Goal: Task Accomplishment & Management: Use online tool/utility

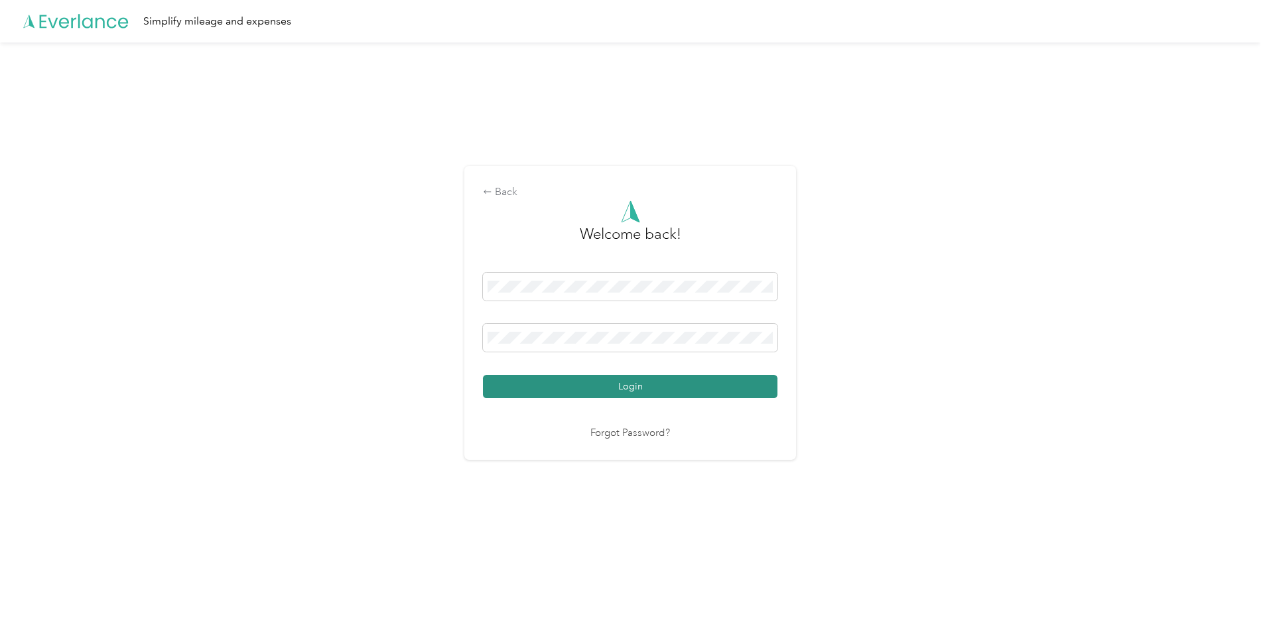
click at [573, 378] on button "Login" at bounding box center [630, 386] width 295 height 23
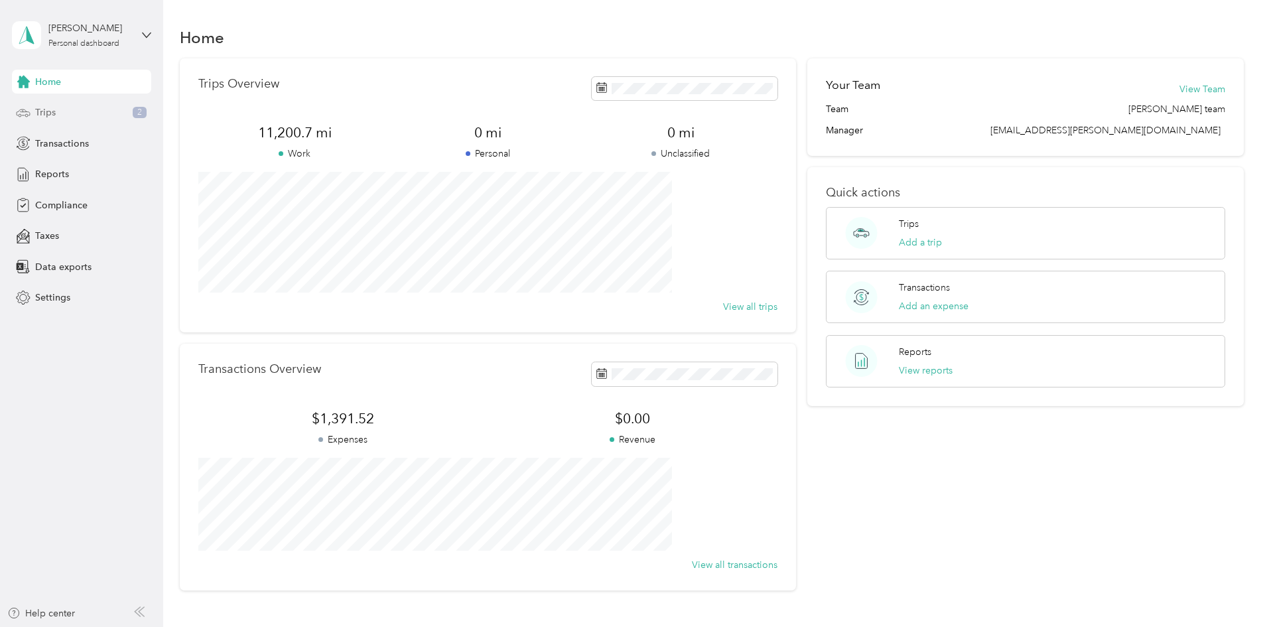
click at [69, 109] on div "Trips 2" at bounding box center [81, 113] width 139 height 24
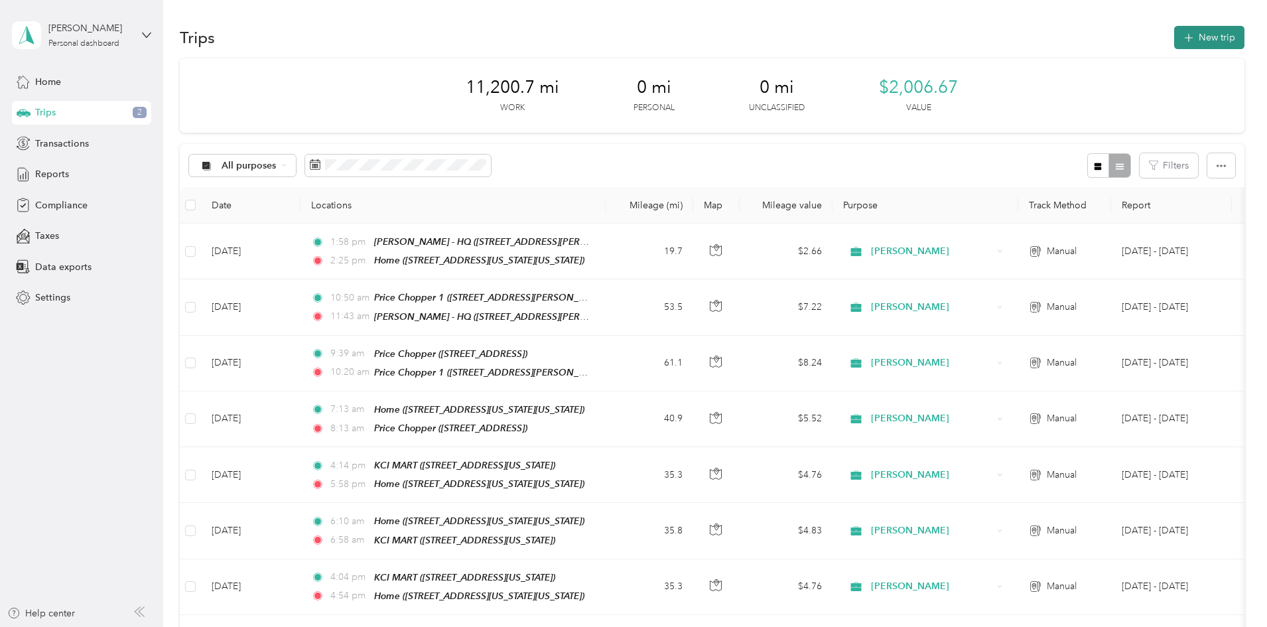
click at [1174, 37] on button "New trip" at bounding box center [1209, 37] width 70 height 23
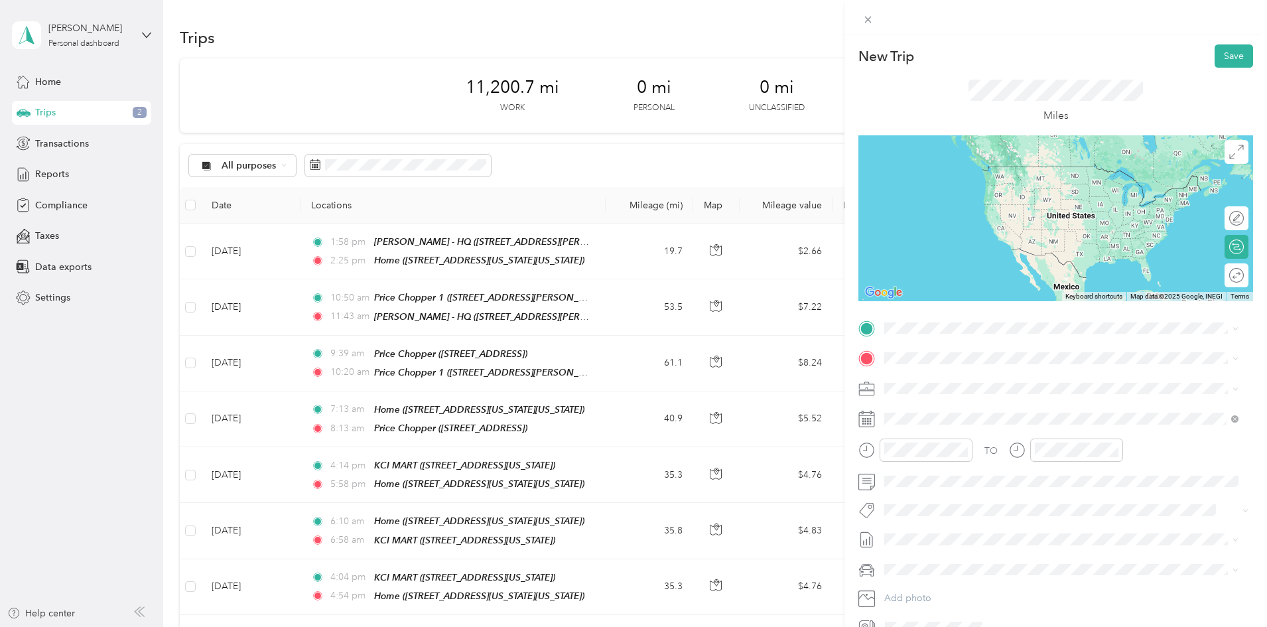
click at [934, 399] on span "[STREET_ADDRESS][US_STATE][US_STATE]" at bounding box center [1000, 393] width 181 height 11
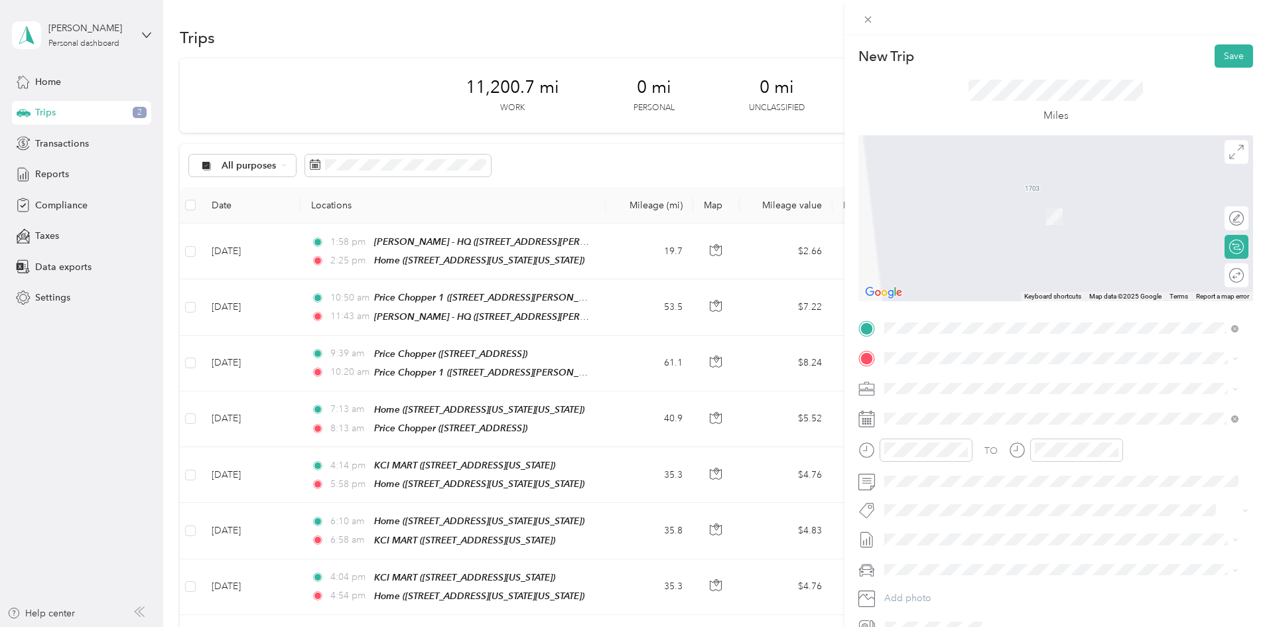
click at [928, 413] on span "[GEOGRAPHIC_DATA] [US_STATE], [GEOGRAPHIC_DATA]" at bounding box center [984, 408] width 149 height 23
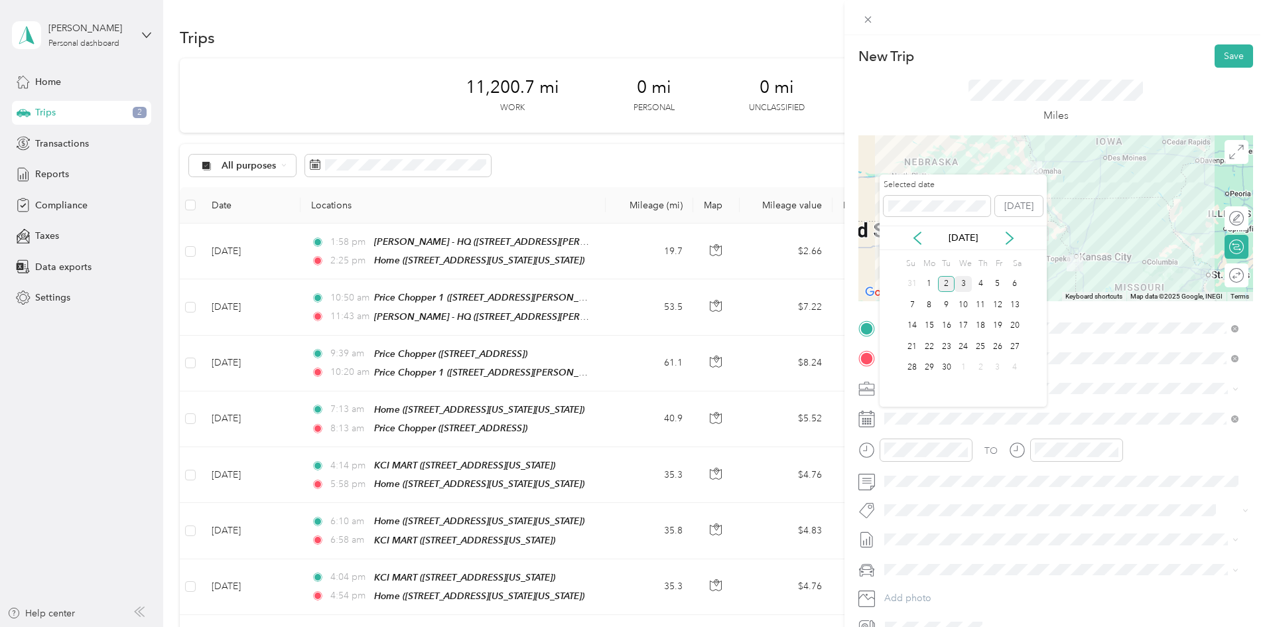
click at [961, 283] on div "3" at bounding box center [963, 284] width 17 height 17
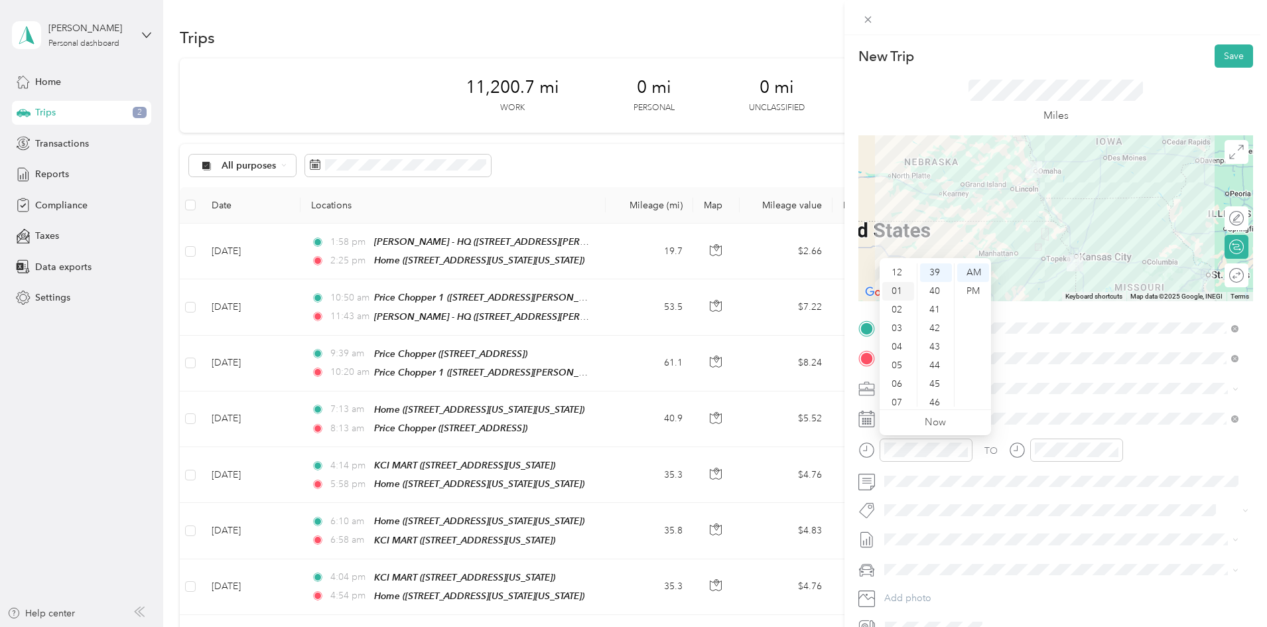
click at [897, 290] on div "01" at bounding box center [898, 291] width 32 height 19
click at [972, 289] on div "PM" at bounding box center [973, 291] width 32 height 19
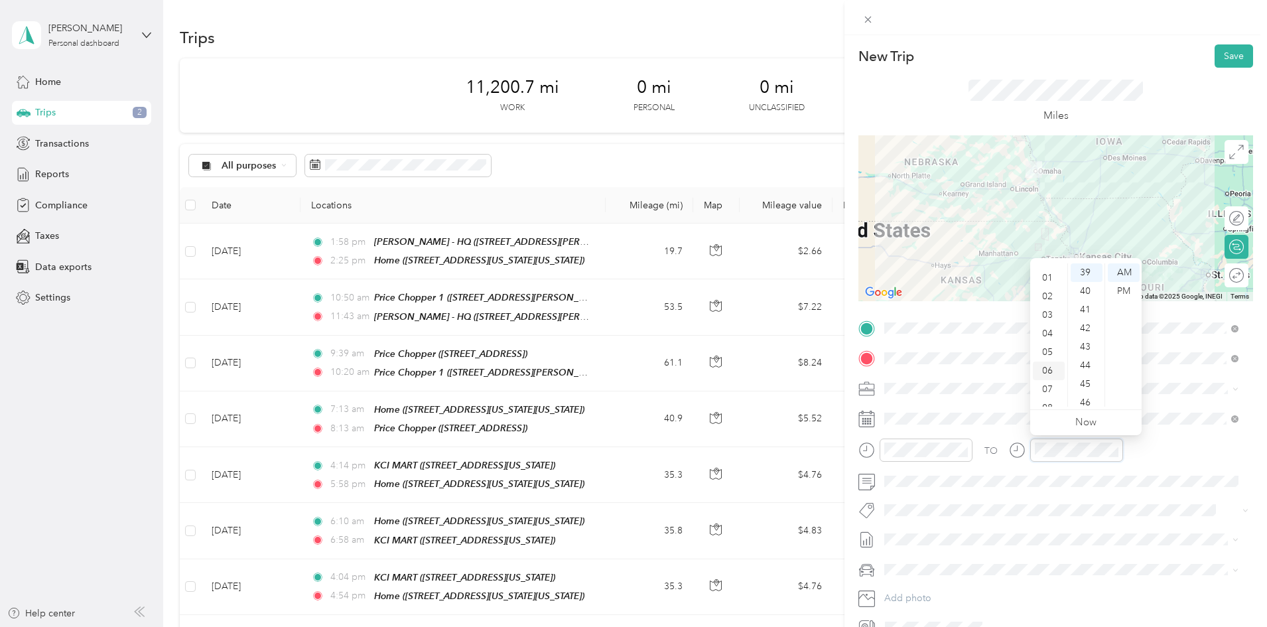
scroll to position [0, 0]
click at [1044, 345] on div "04" at bounding box center [1049, 347] width 32 height 19
click at [1084, 274] on div "32" at bounding box center [1087, 275] width 32 height 19
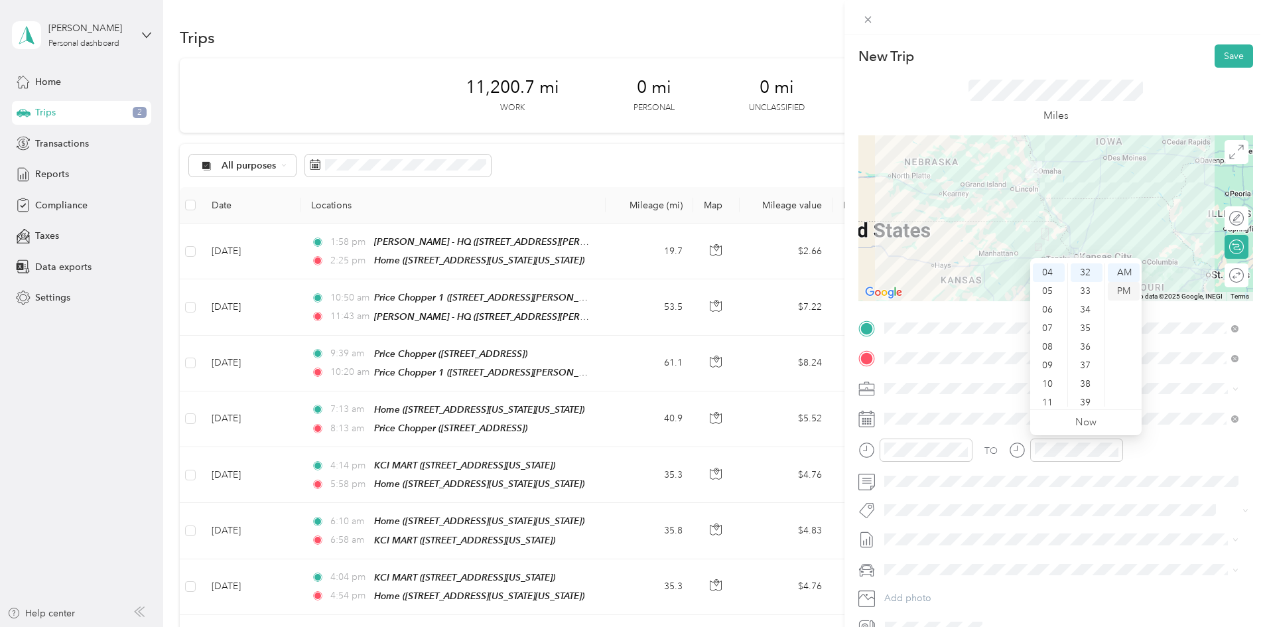
click at [1126, 287] on div "PM" at bounding box center [1124, 291] width 32 height 19
click at [1225, 49] on button "Save" at bounding box center [1234, 55] width 38 height 23
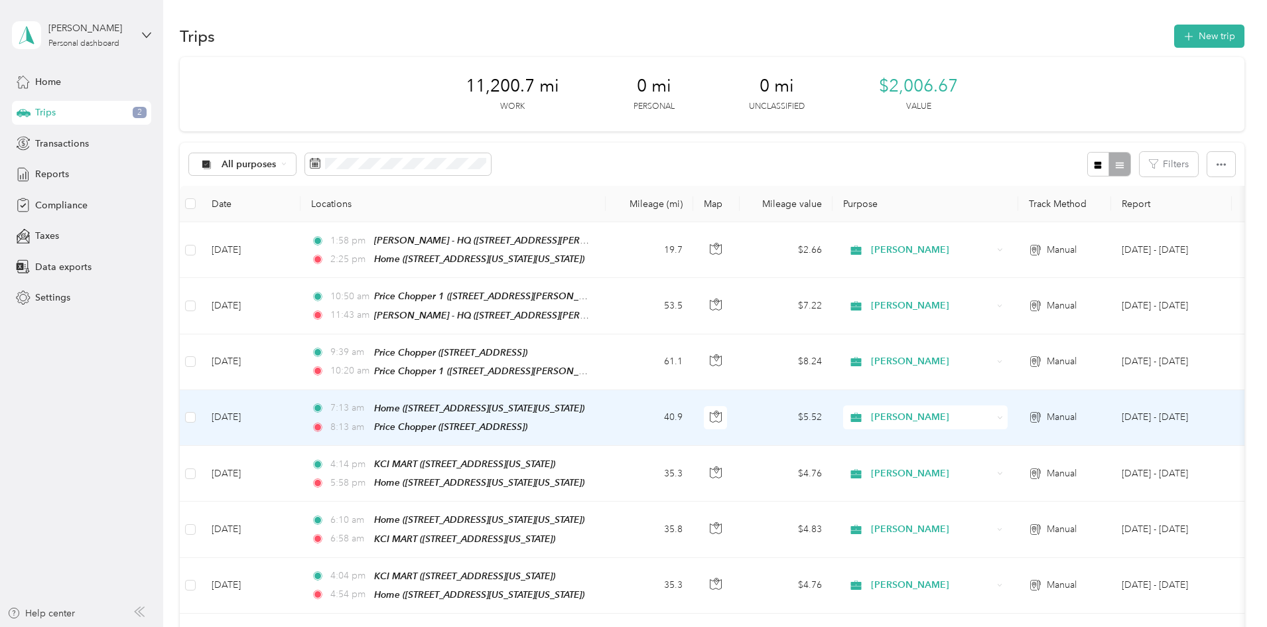
scroll to position [0, 0]
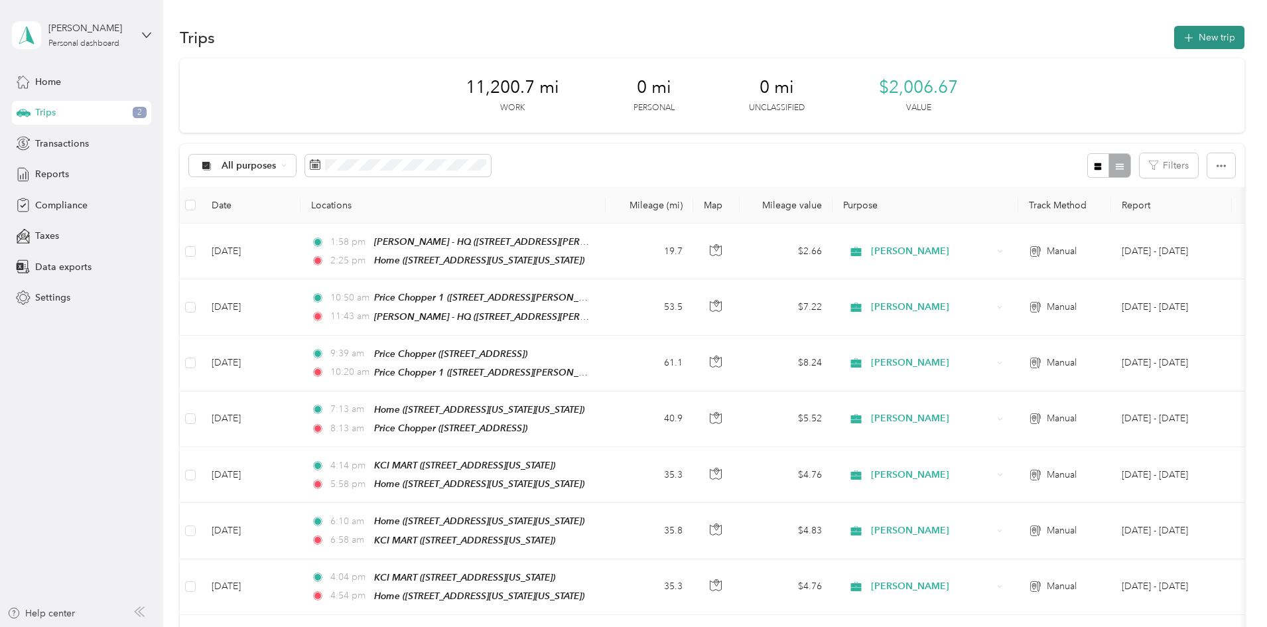
click at [1174, 34] on button "New trip" at bounding box center [1209, 37] width 70 height 23
